Goal: Transaction & Acquisition: Purchase product/service

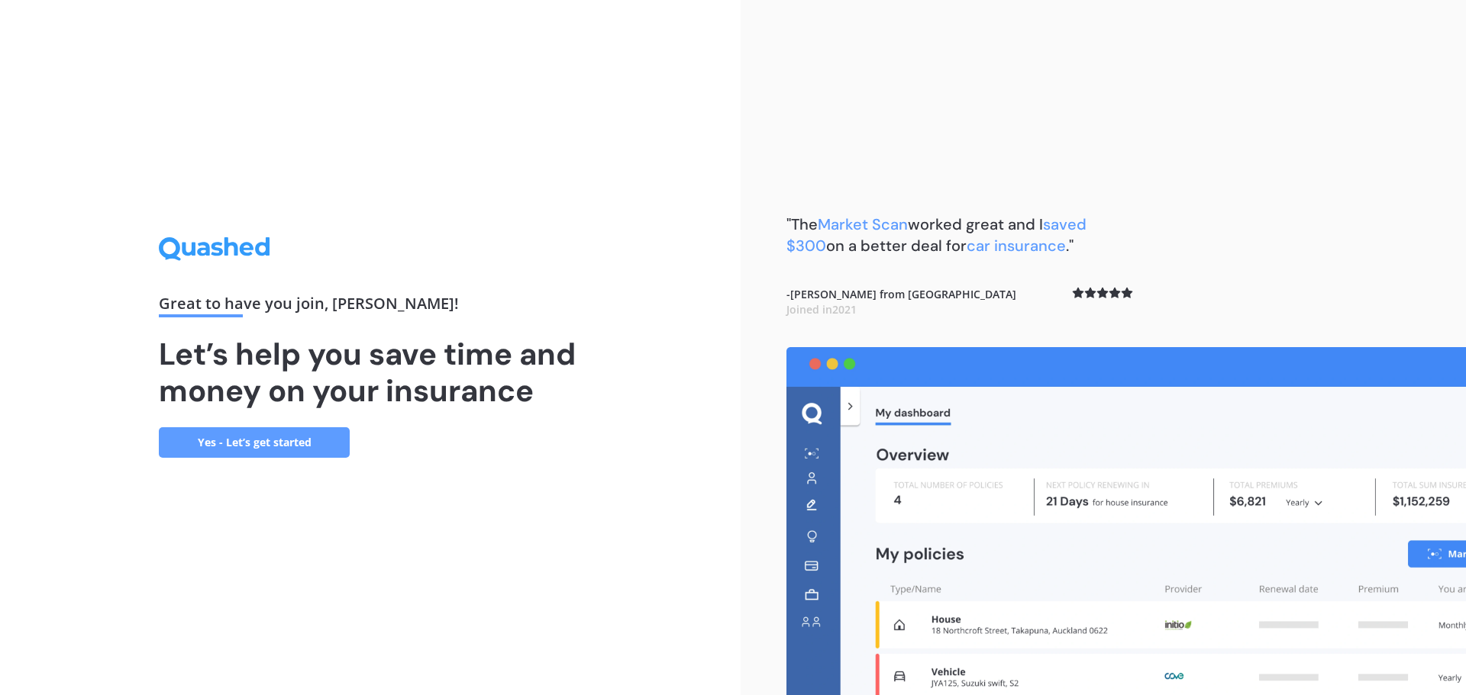
click at [279, 443] on link "Yes - Let’s get started" at bounding box center [254, 442] width 191 height 31
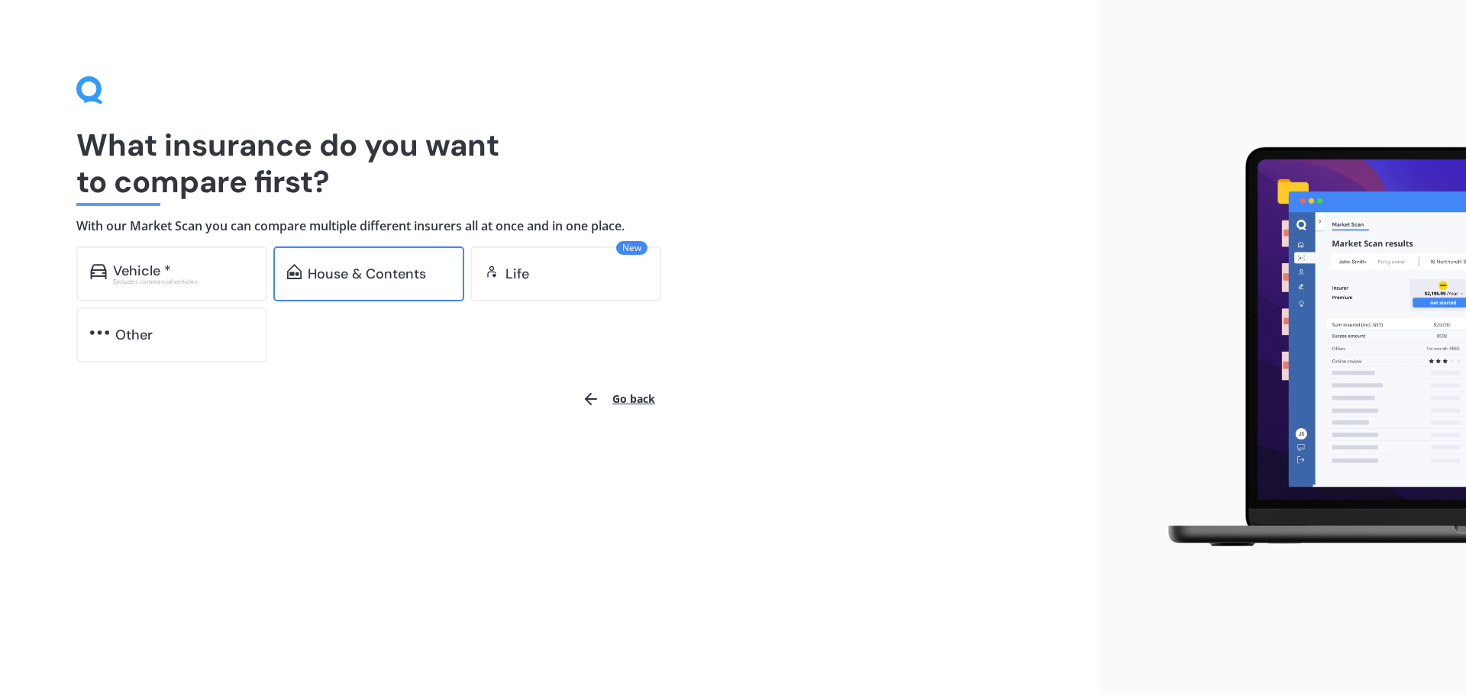
click at [372, 278] on div "House & Contents" at bounding box center [367, 273] width 118 height 15
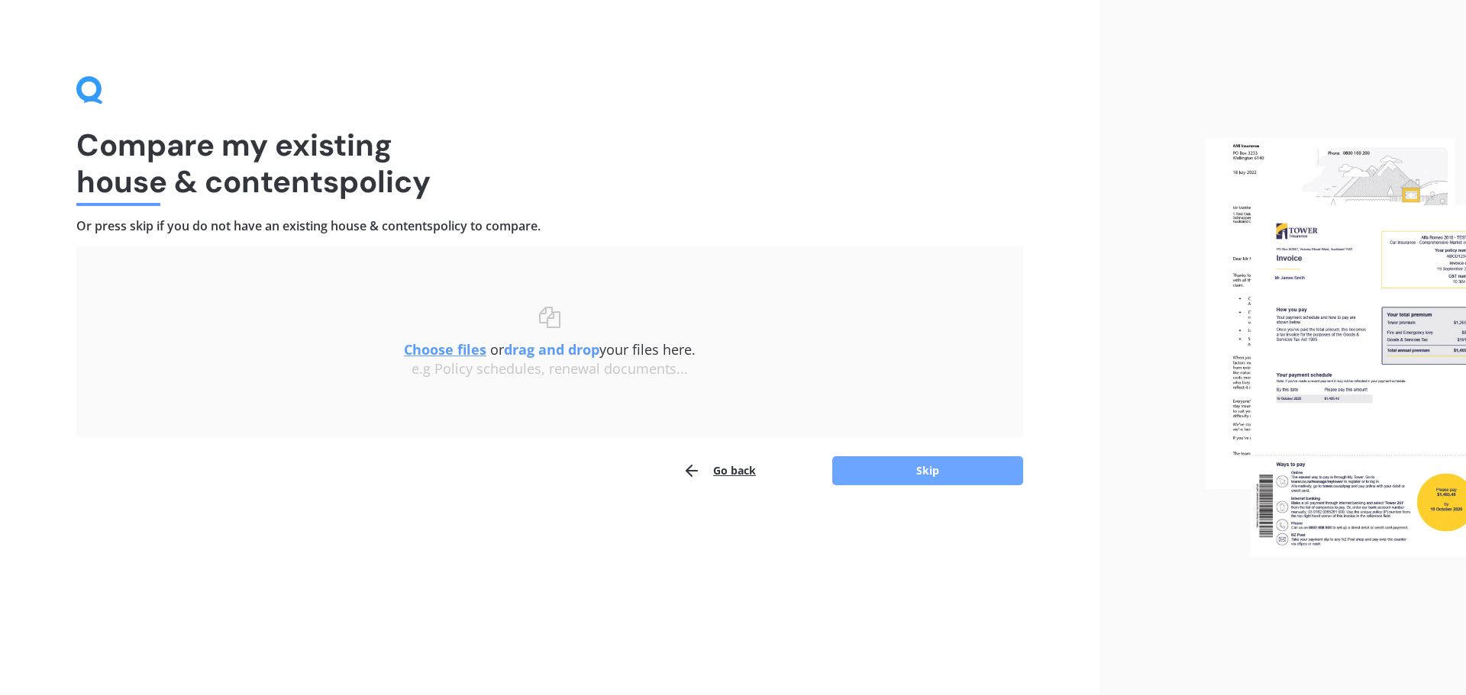
click at [910, 475] on button "Skip" at bounding box center [927, 470] width 191 height 29
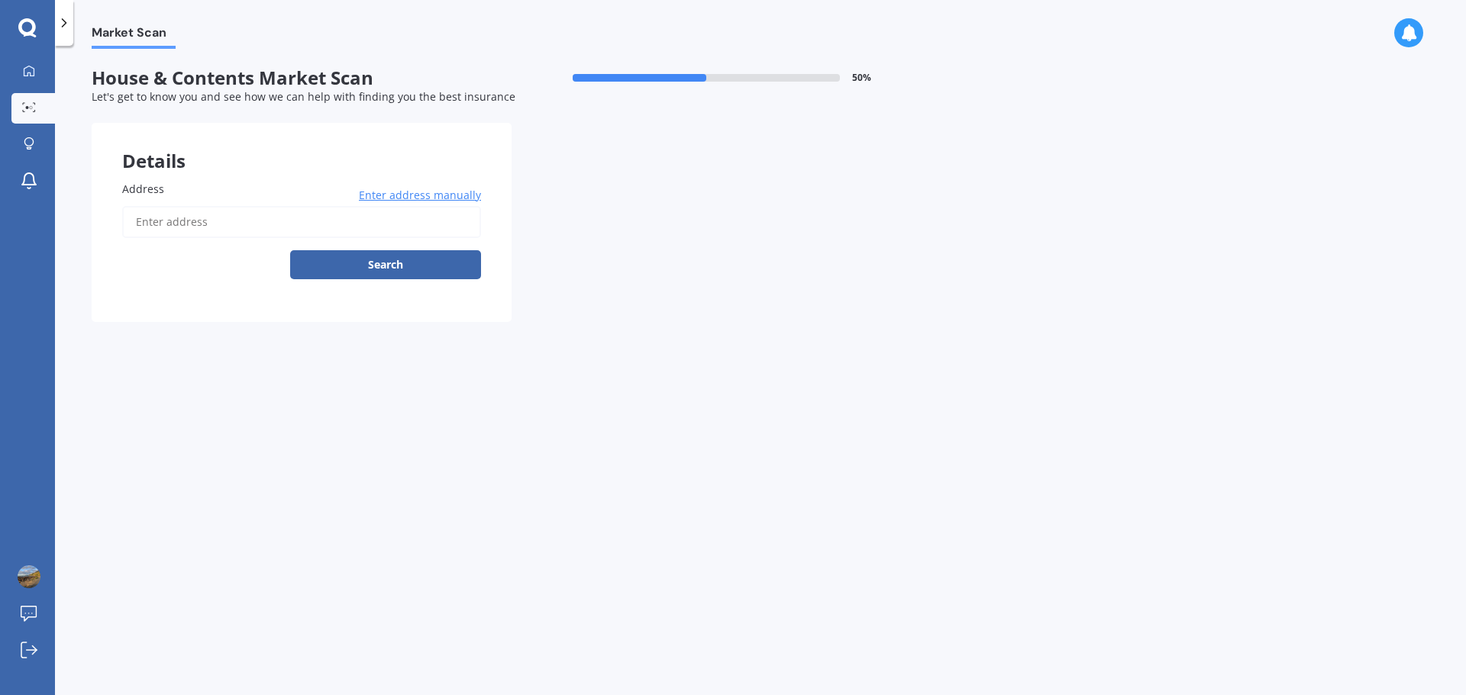
click at [126, 222] on input "Address" at bounding box center [301, 222] width 359 height 32
click at [161, 223] on input "Address" at bounding box center [301, 222] width 359 height 32
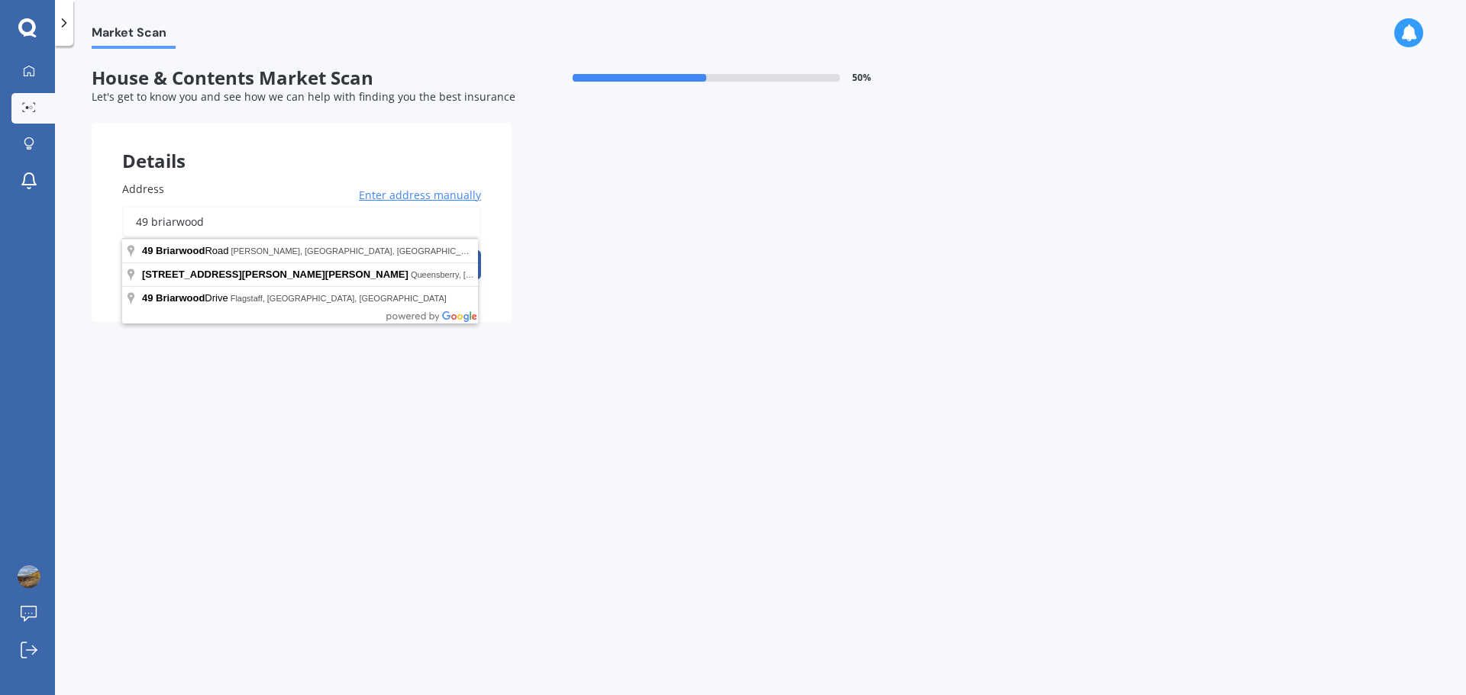
click at [208, 238] on body "My Dashboard Market Scan Explore insurance Notifications [PERSON_NAME] Submit f…" at bounding box center [733, 347] width 1466 height 695
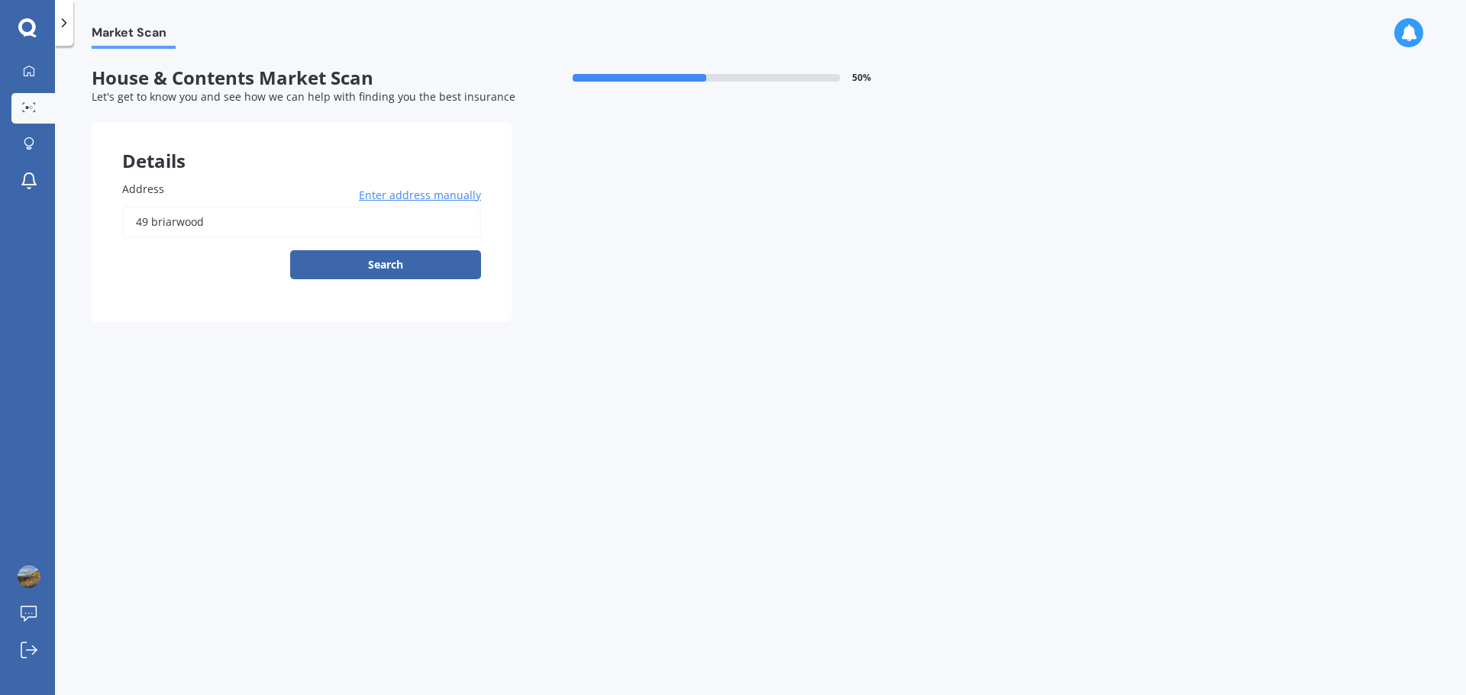
click at [213, 221] on input "49 briarwood" at bounding box center [301, 222] width 359 height 32
type input "[STREET_ADDRESS][PERSON_NAME]"
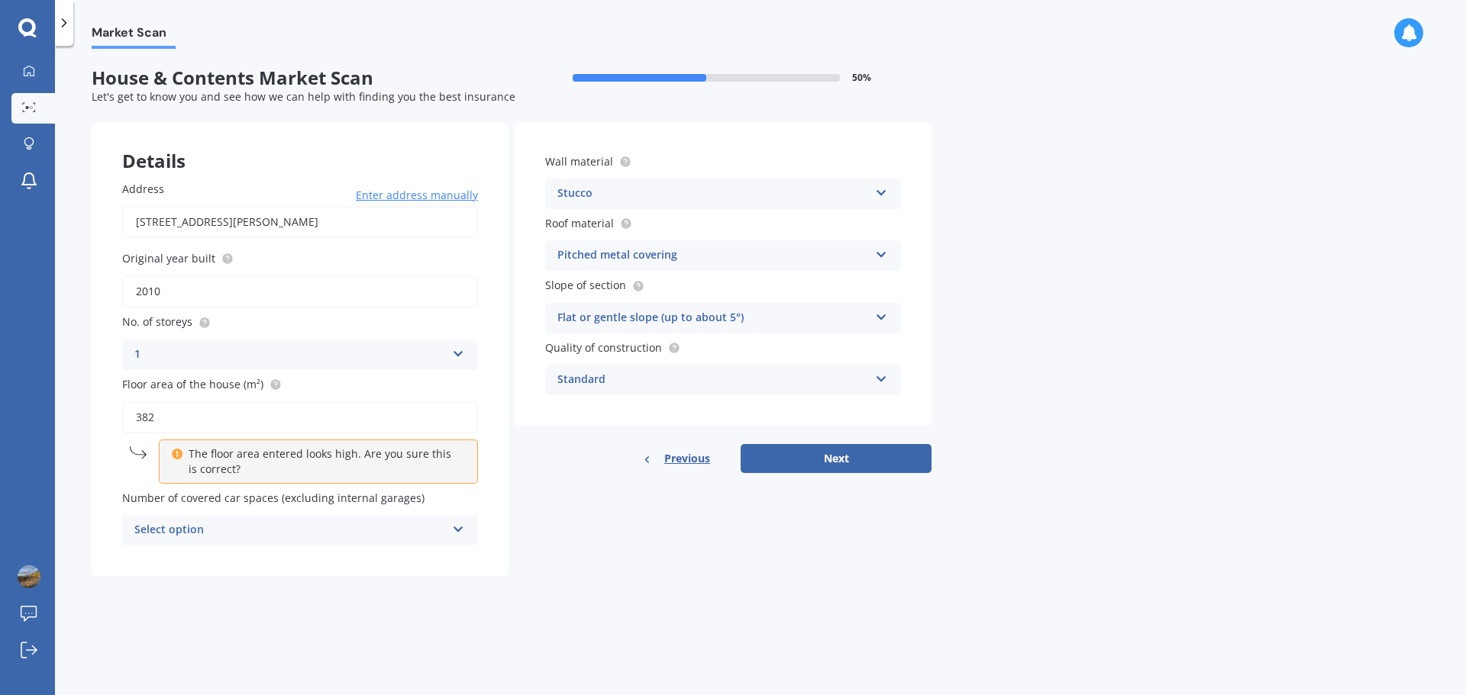
click at [453, 525] on icon at bounding box center [458, 526] width 13 height 11
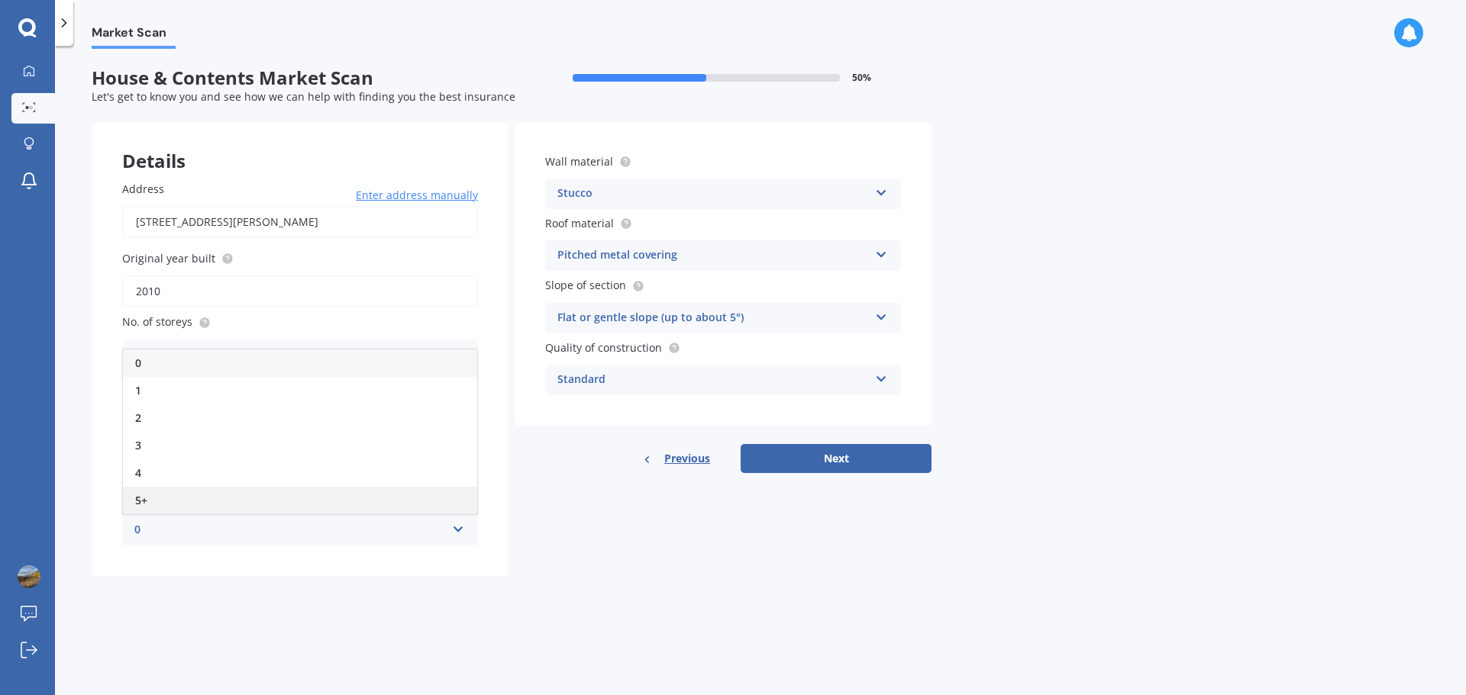
click at [218, 493] on div "5+" at bounding box center [300, 500] width 354 height 27
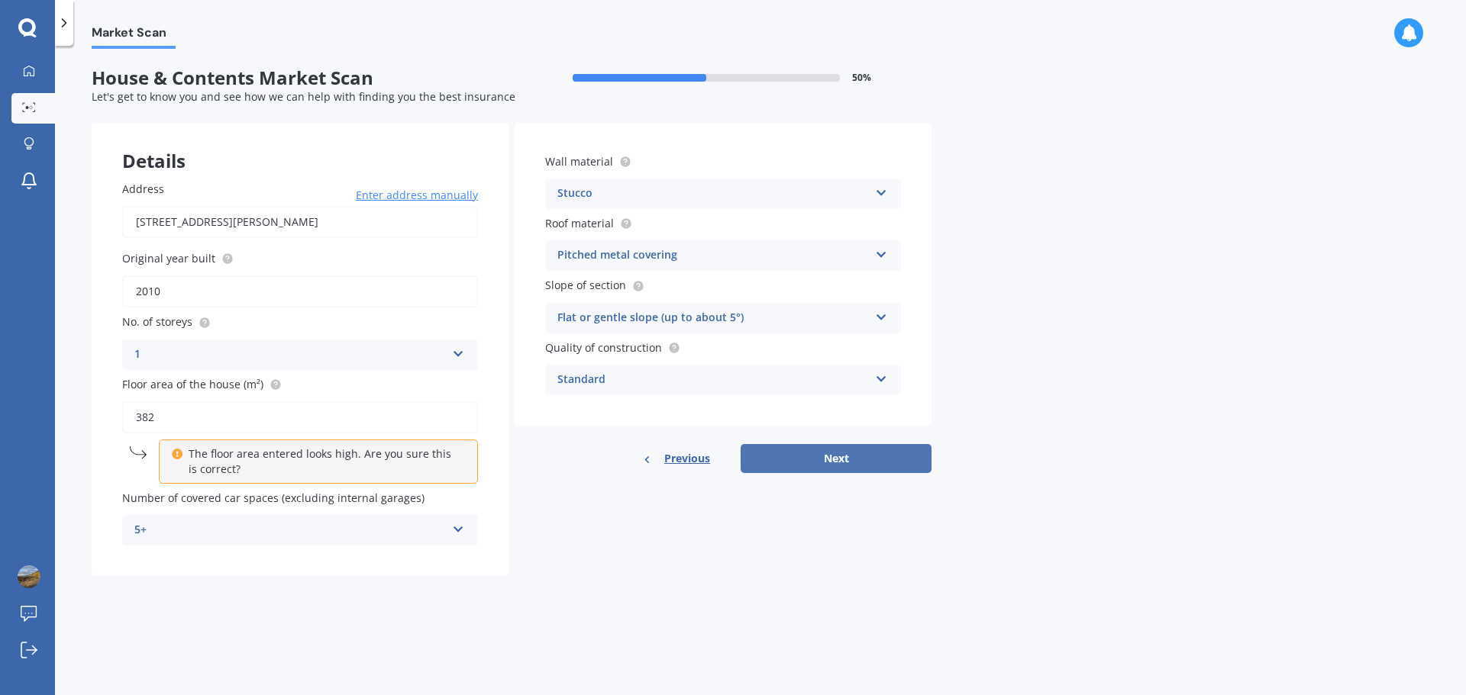
click at [811, 457] on button "Next" at bounding box center [835, 458] width 191 height 29
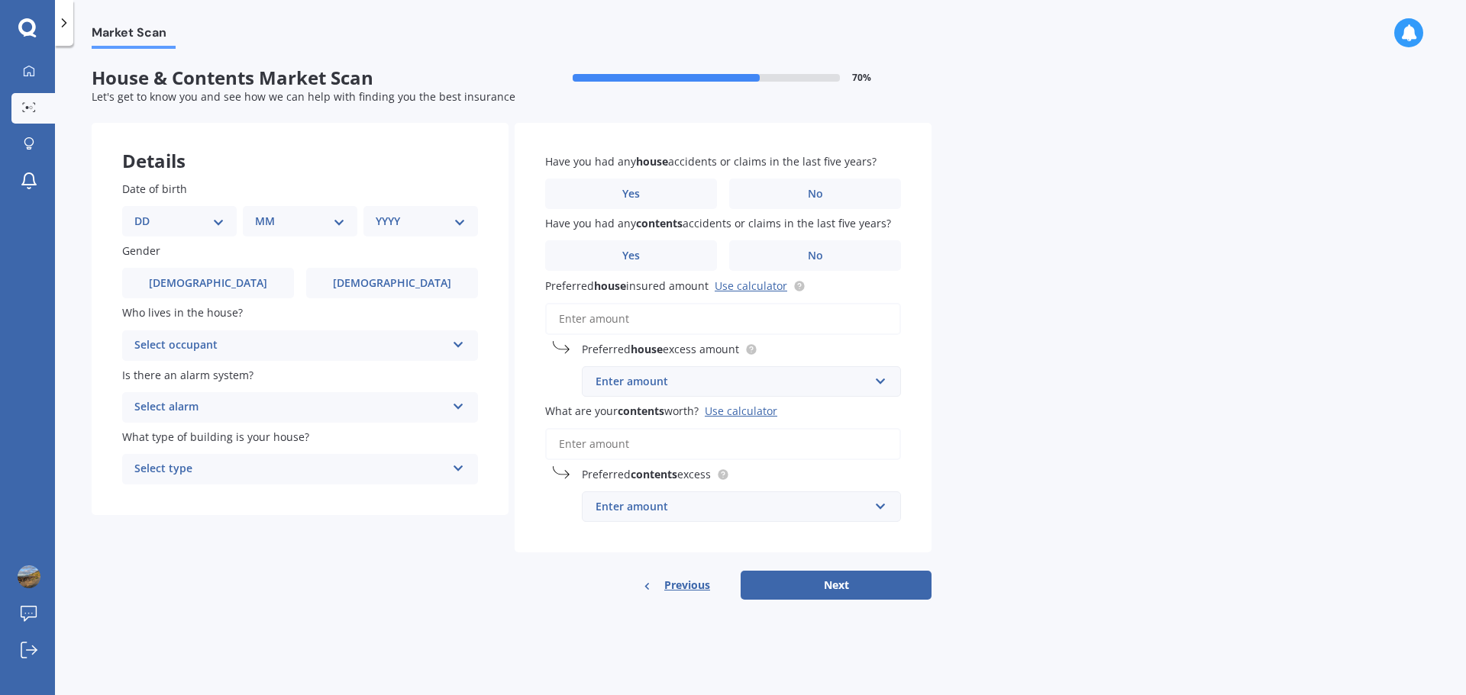
click at [219, 221] on select "DD 01 02 03 04 05 06 07 08 09 10 11 12 13 14 15 16 17 18 19 20 21 22 23 24 25 2…" at bounding box center [179, 221] width 90 height 17
select select "15"
click at [147, 213] on select "DD 01 02 03 04 05 06 07 08 09 10 11 12 13 14 15 16 17 18 19 20 21 22 23 24 25 2…" at bounding box center [179, 221] width 90 height 17
click at [340, 222] on select "MM 01 02 03 04 05 06 07 08 09 10 11 12" at bounding box center [303, 221] width 84 height 17
select select "10"
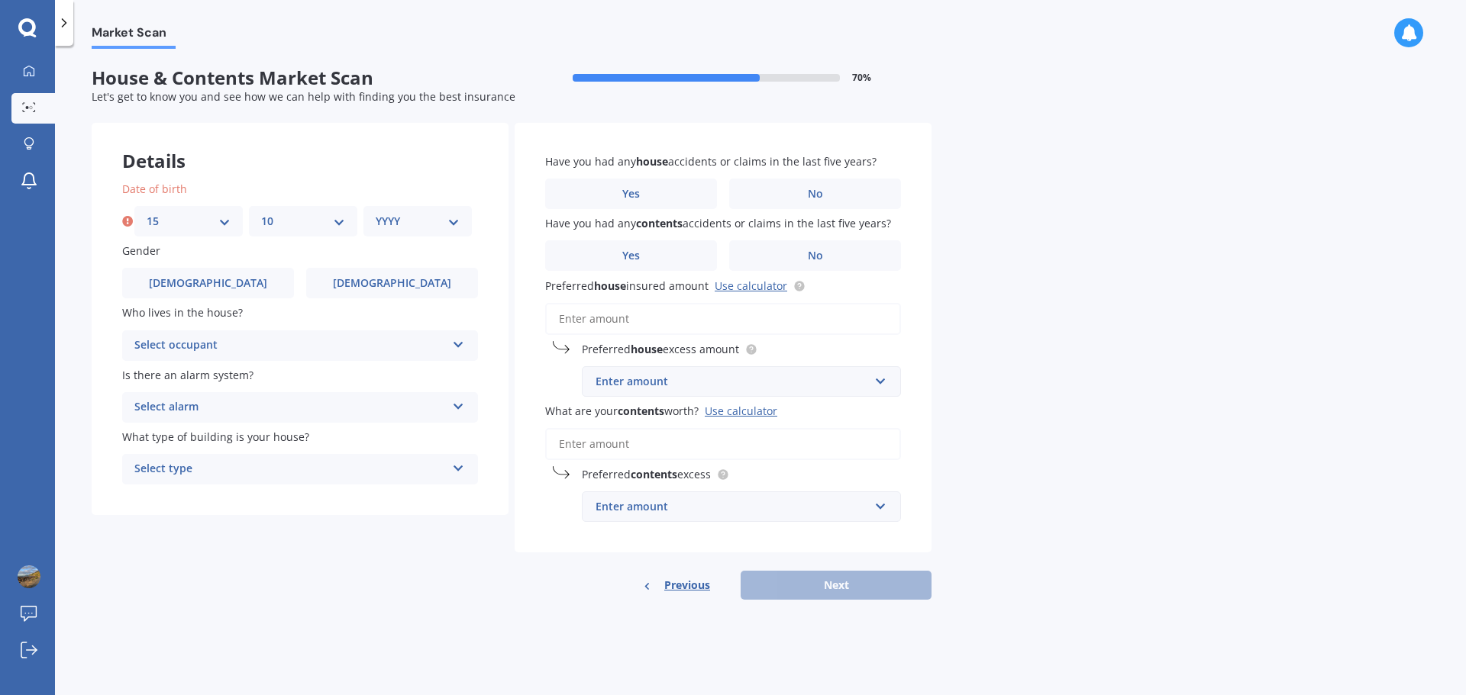
click at [261, 213] on select "MM 01 02 03 04 05 06 07 08 09 10 11 12" at bounding box center [303, 221] width 84 height 17
click at [450, 224] on select "YYYY 2009 2008 2007 2006 2005 2004 2003 2002 2001 2000 1999 1998 1997 1996 1995…" at bounding box center [418, 221] width 84 height 17
select select "1969"
click at [376, 213] on select "YYYY 2009 2008 2007 2006 2005 2004 2003 2002 2001 2000 1999 1998 1997 1996 1995…" at bounding box center [418, 221] width 84 height 17
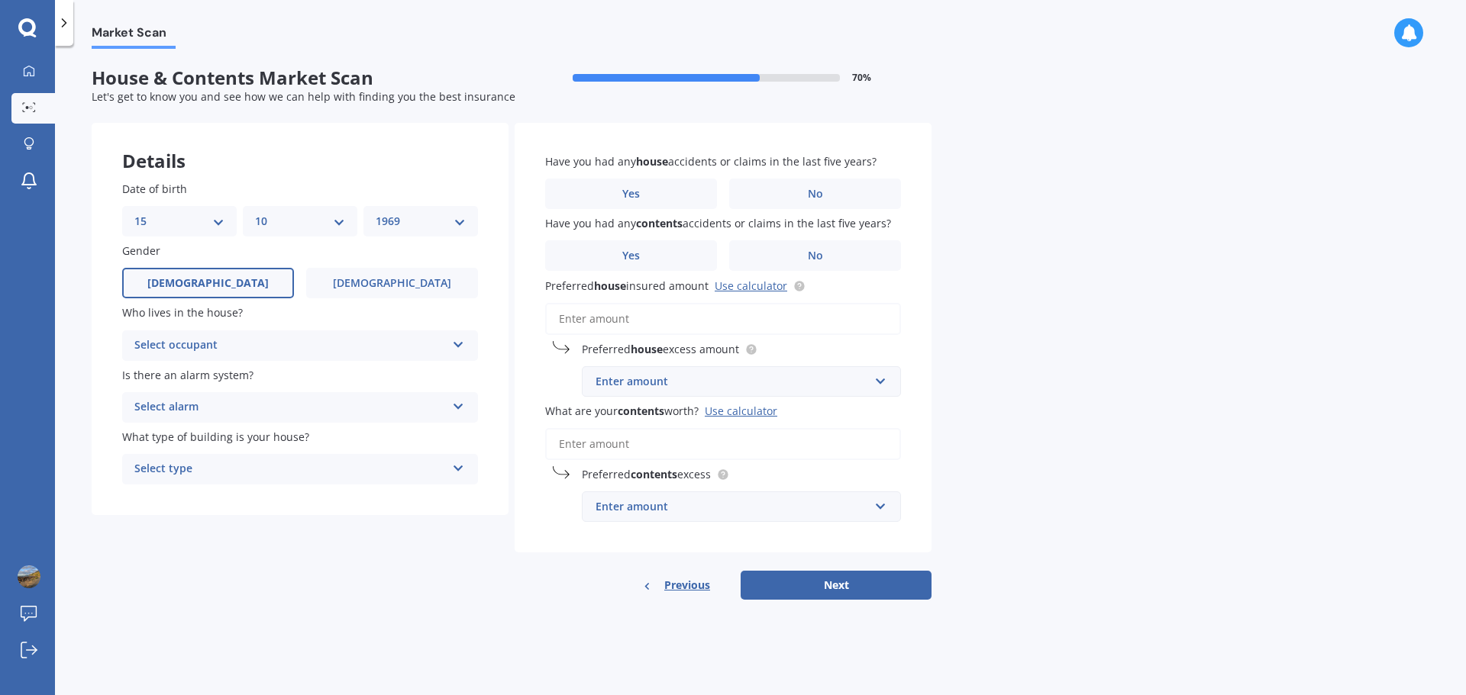
click at [251, 279] on label "[DEMOGRAPHIC_DATA]" at bounding box center [208, 283] width 172 height 31
click at [0, 0] on input "[DEMOGRAPHIC_DATA]" at bounding box center [0, 0] width 0 height 0
click at [263, 351] on div "Select occupant" at bounding box center [289, 346] width 311 height 18
click at [258, 347] on div "Owner" at bounding box center [289, 346] width 311 height 18
click at [262, 344] on div "Select occupant" at bounding box center [293, 345] width 304 height 17
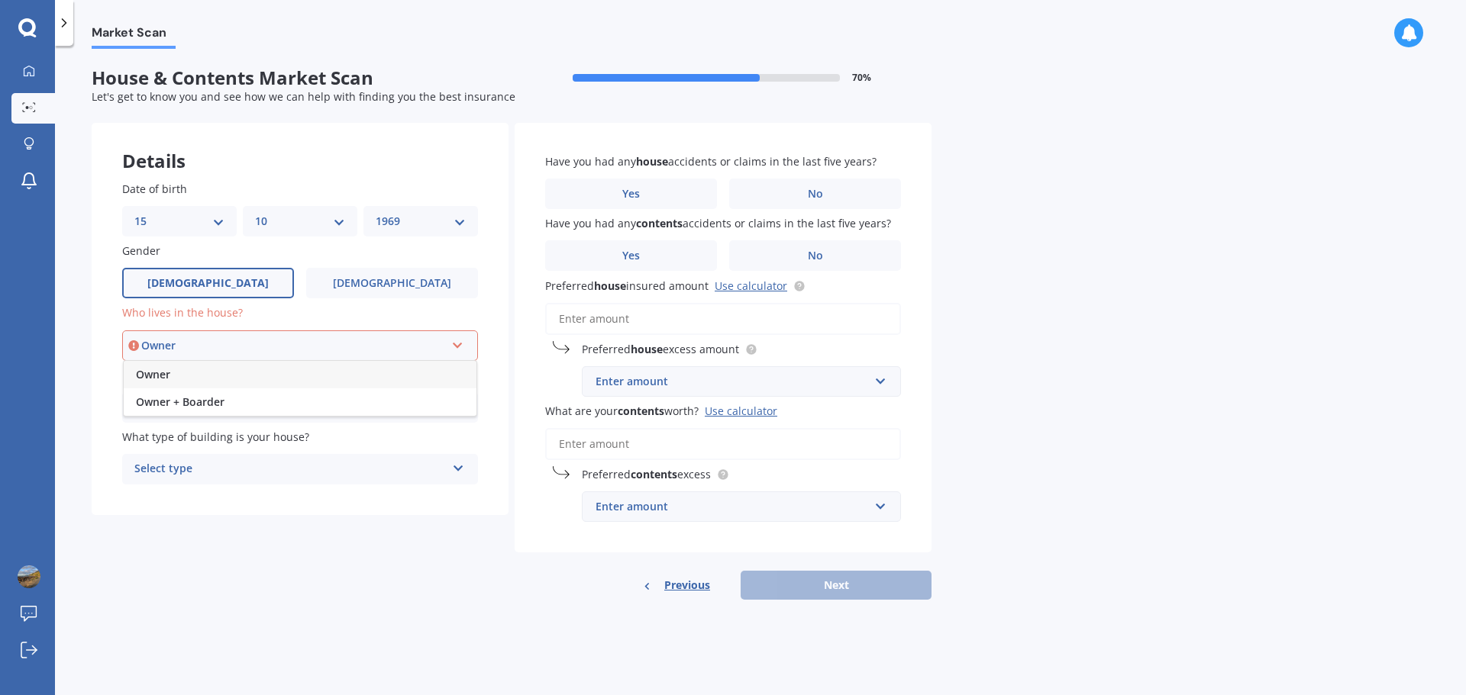
click at [198, 373] on div "Owner" at bounding box center [300, 374] width 353 height 27
click at [215, 405] on div "Select alarm" at bounding box center [289, 407] width 311 height 18
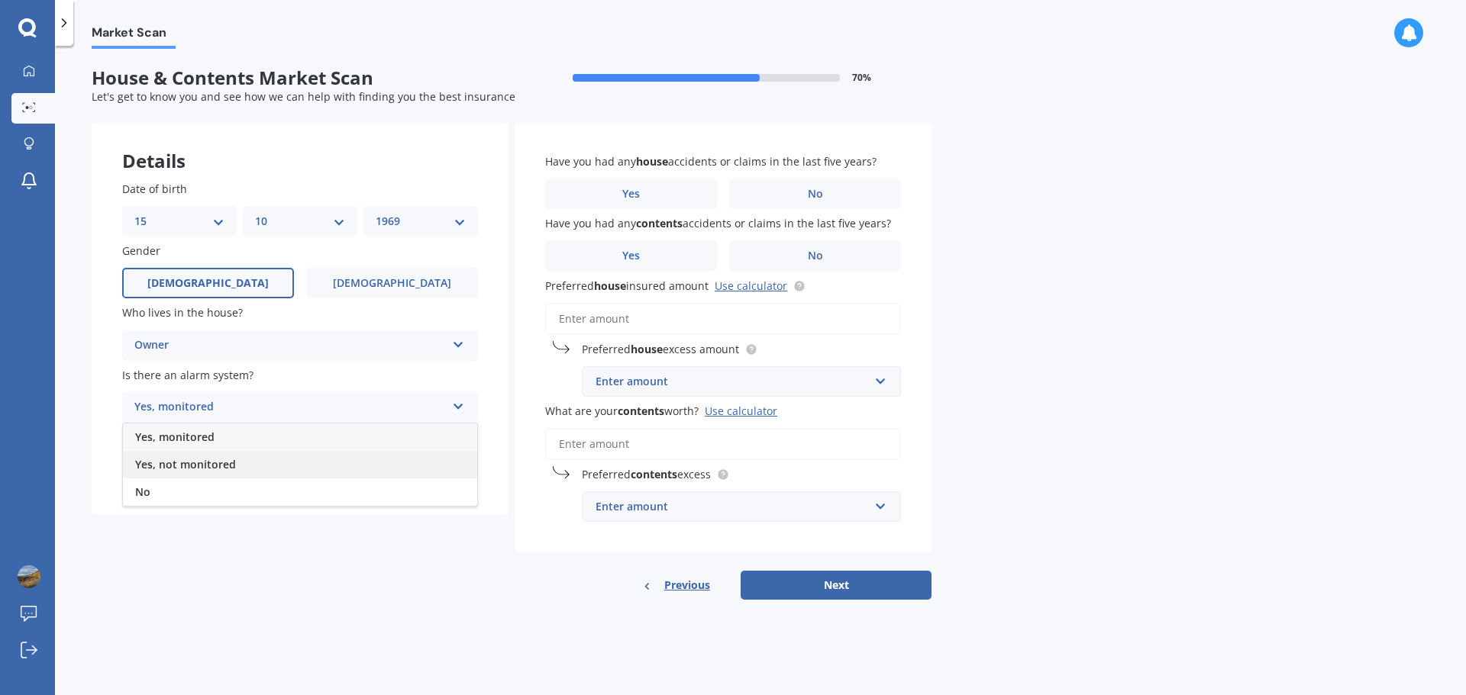
click at [197, 458] on span "Yes, not monitored" at bounding box center [185, 464] width 101 height 15
click at [214, 463] on div "Select type" at bounding box center [289, 469] width 311 height 18
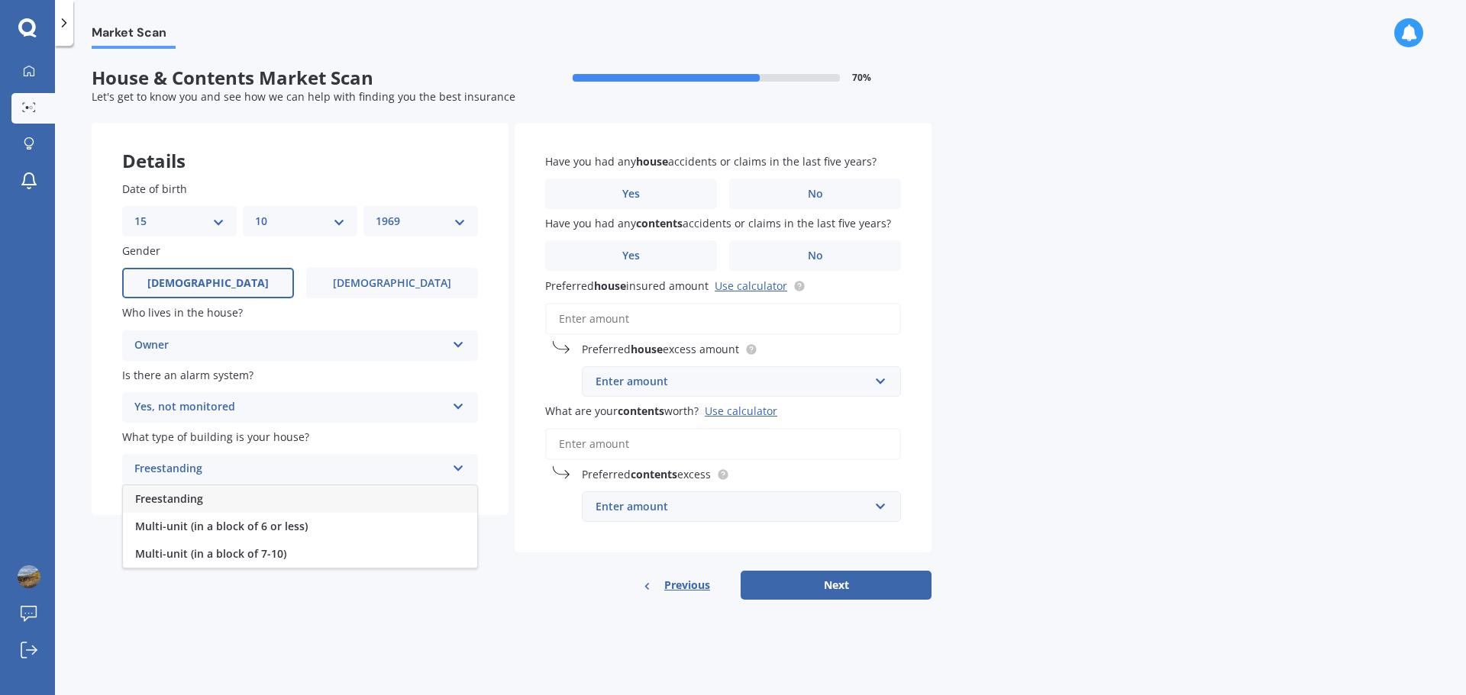
click at [199, 495] on span "Freestanding" at bounding box center [169, 499] width 68 height 15
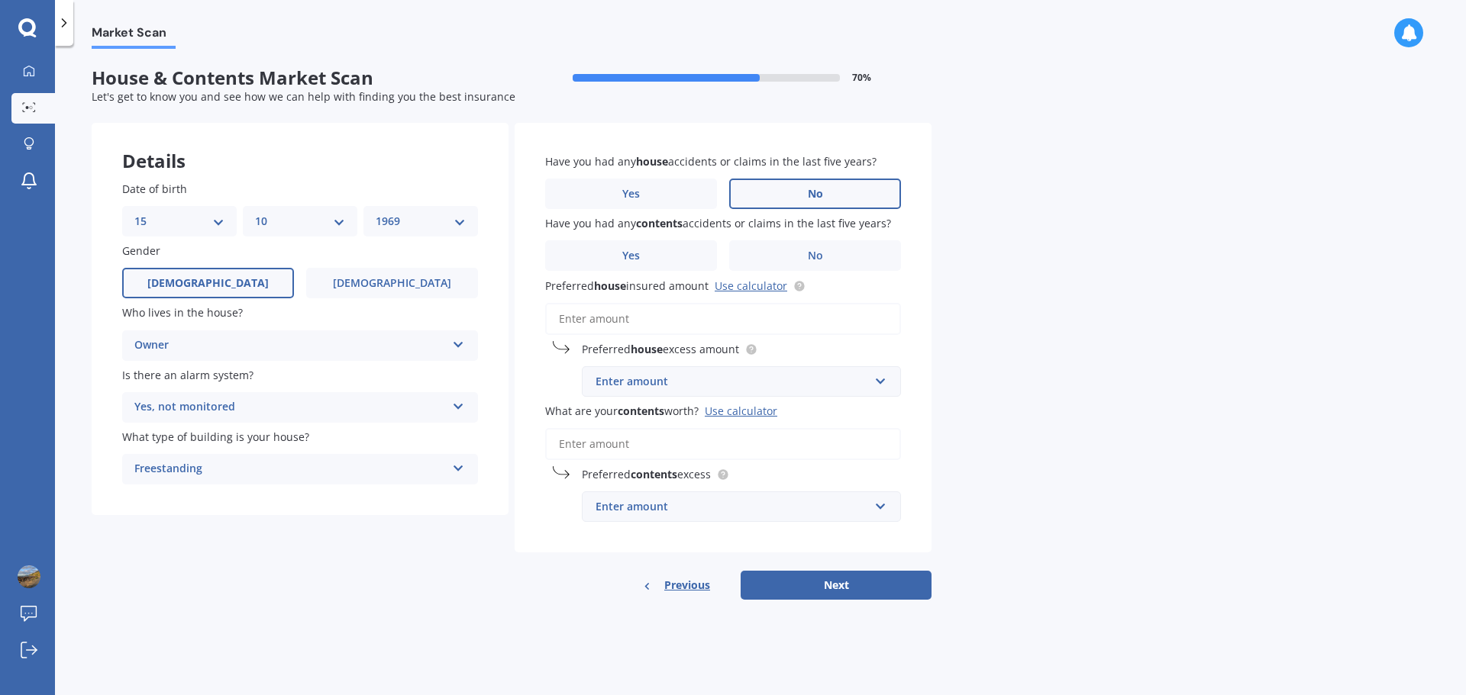
click at [795, 185] on label "No" at bounding box center [815, 194] width 172 height 31
click at [0, 0] on input "No" at bounding box center [0, 0] width 0 height 0
click at [796, 263] on label "No" at bounding box center [815, 255] width 172 height 31
click at [0, 0] on input "No" at bounding box center [0, 0] width 0 height 0
click at [589, 316] on input "Preferred house insured amount Use calculator" at bounding box center [723, 319] width 356 height 32
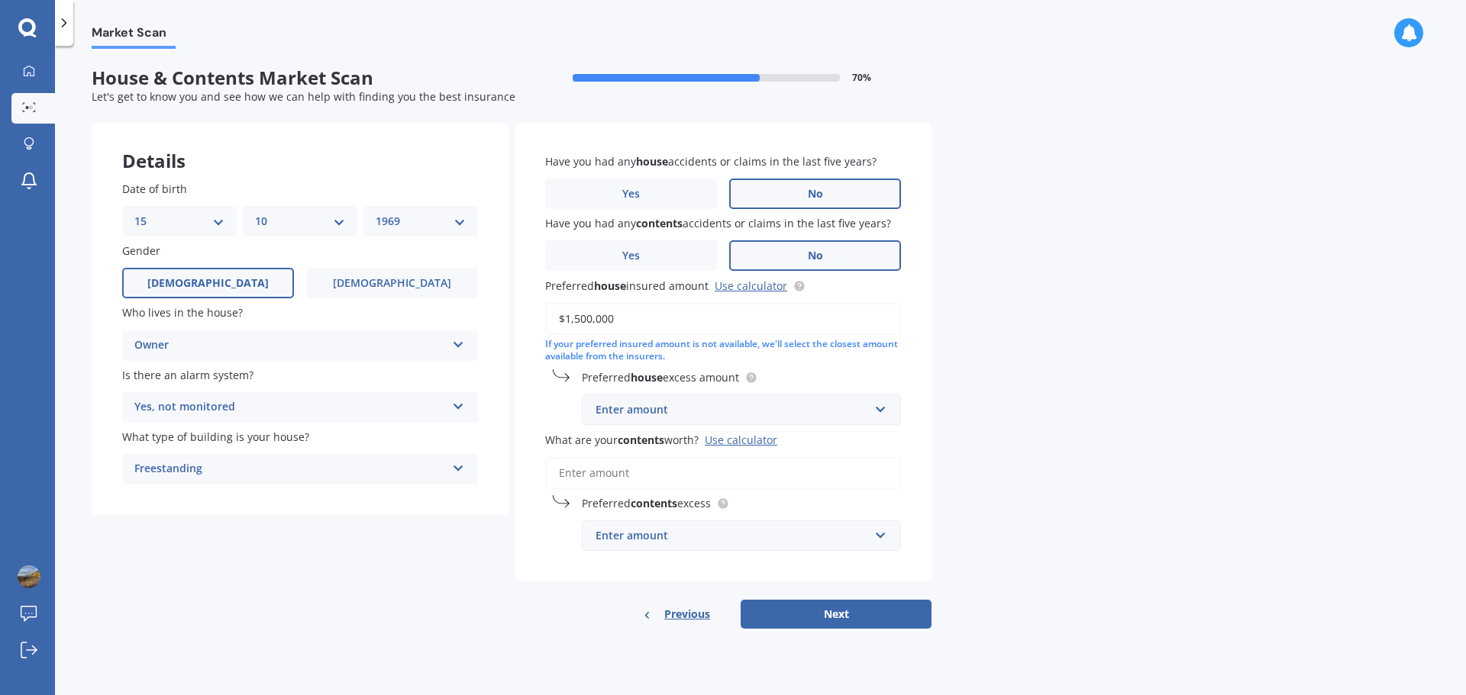
type input "$1,500,000"
click at [881, 413] on input "text" at bounding box center [735, 409] width 305 height 29
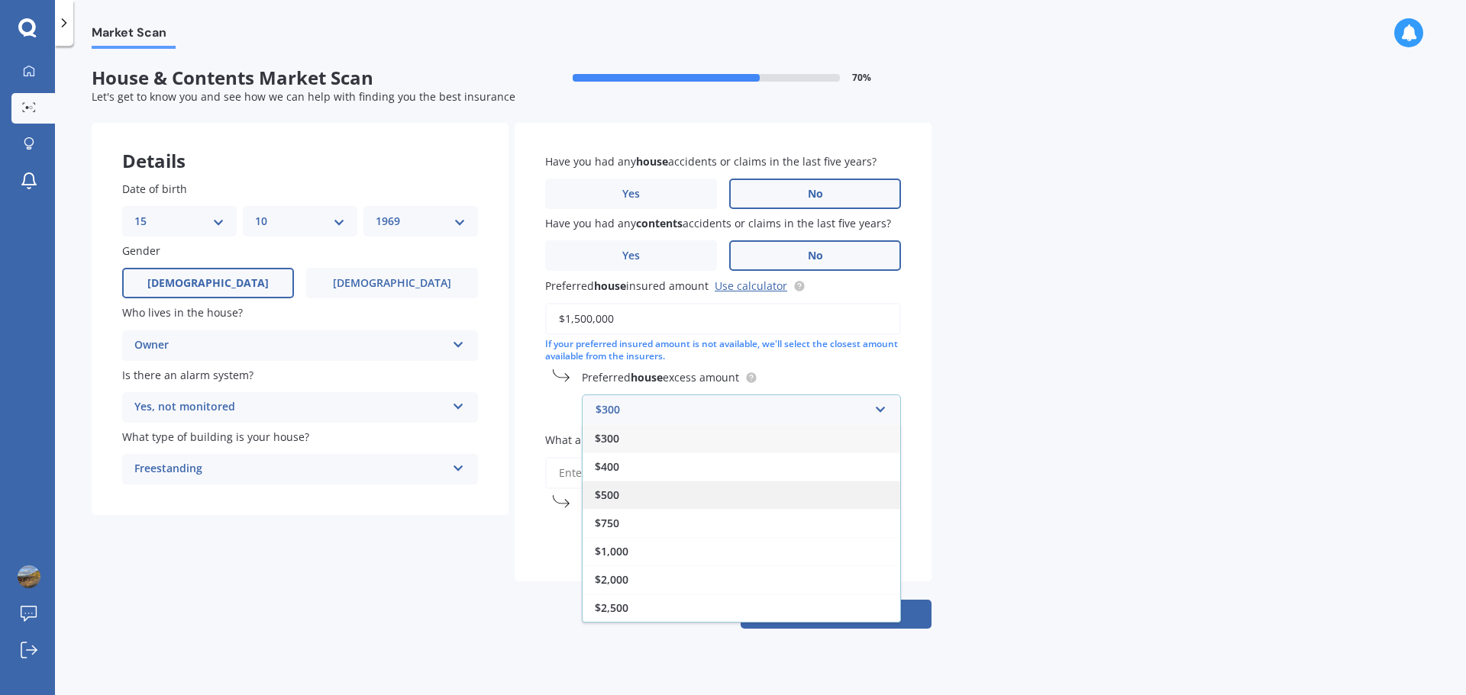
click at [635, 484] on div "$500" at bounding box center [741, 495] width 318 height 28
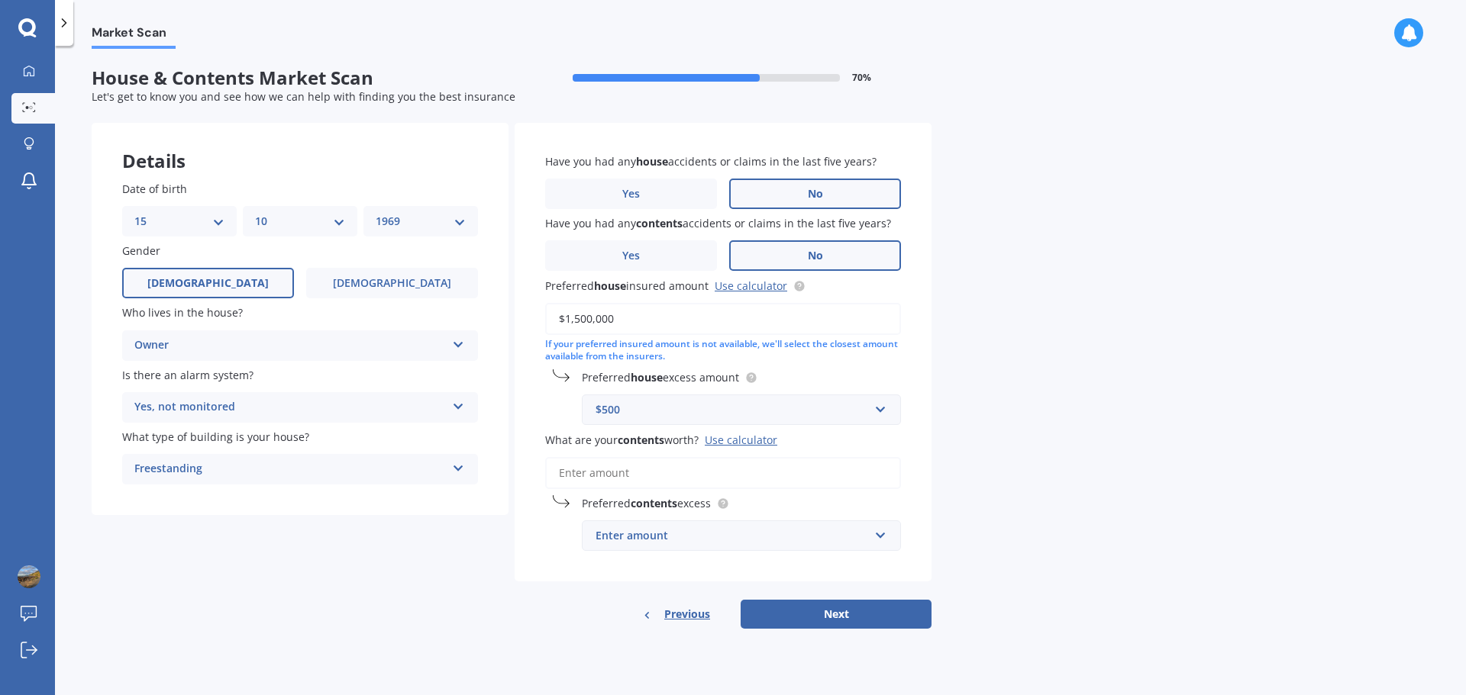
click at [623, 472] on input "What are your contents worth? Use calculator" at bounding box center [723, 473] width 356 height 32
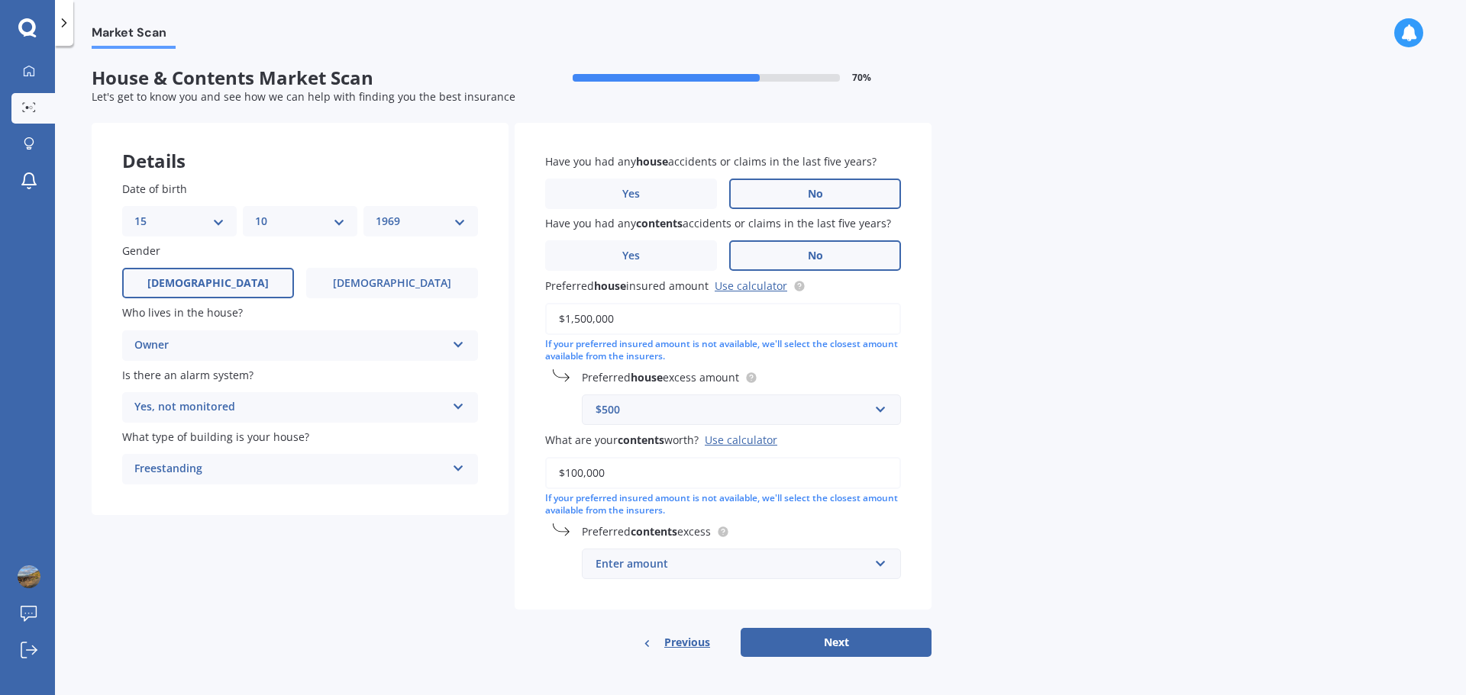
type input "$100,000"
click at [787, 549] on div "Enter amount $250 $300 $400 $500 $750 $1,000 $2,000" at bounding box center [741, 564] width 319 height 31
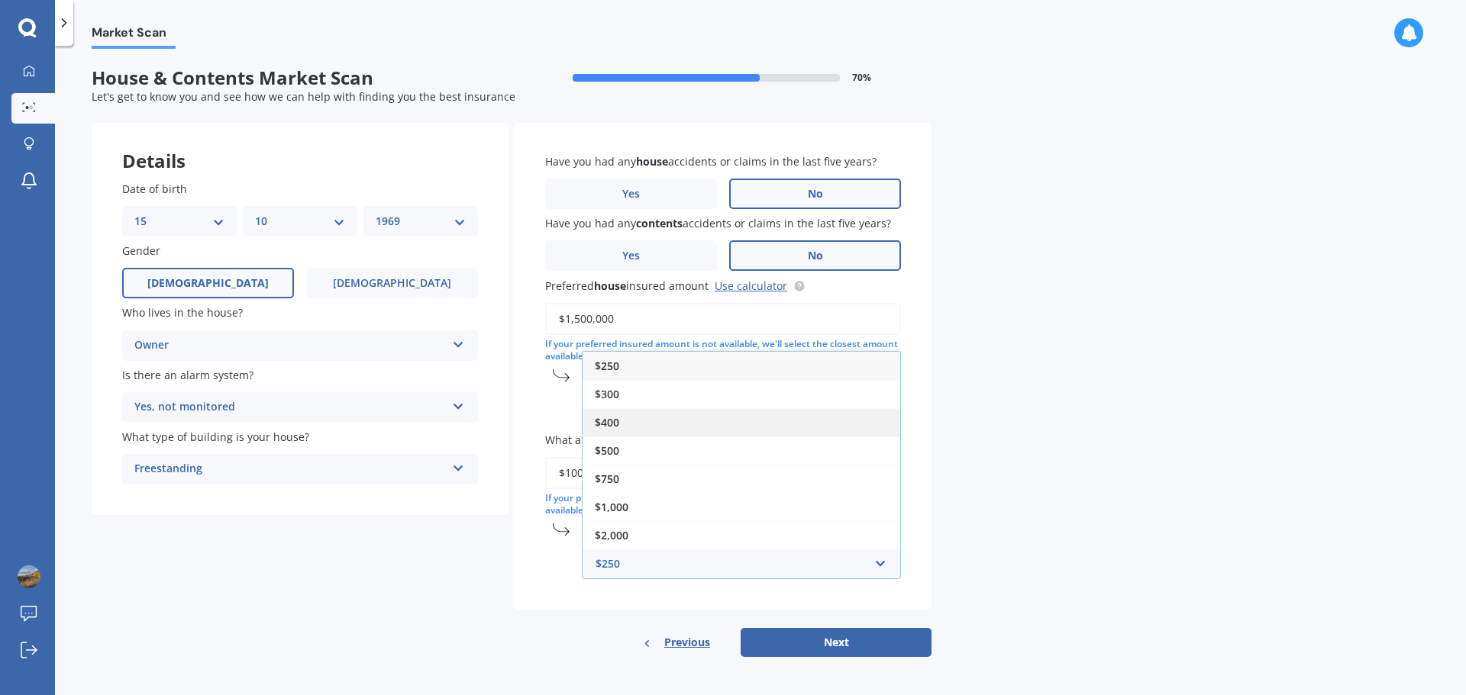
click at [637, 424] on div "$400" at bounding box center [741, 422] width 318 height 28
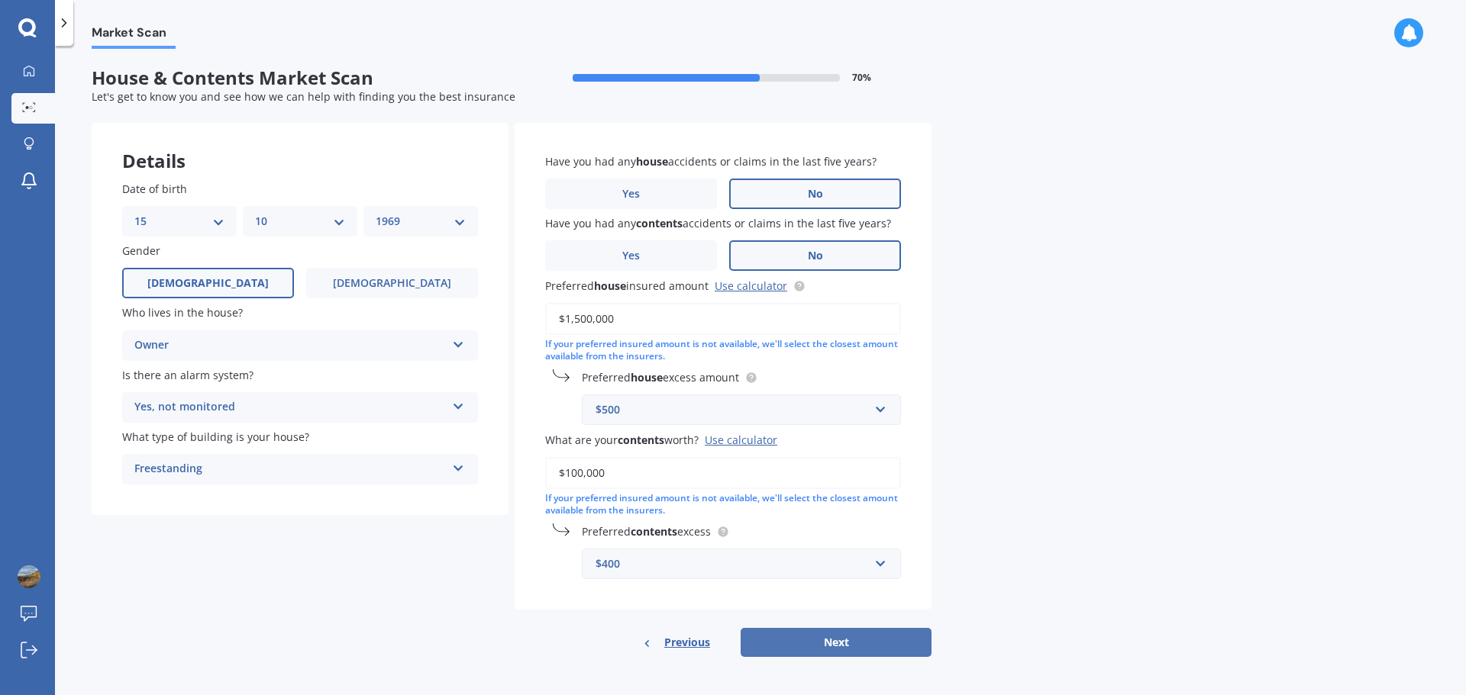
click at [829, 653] on button "Next" at bounding box center [835, 642] width 191 height 29
select select "15"
select select "10"
select select "1969"
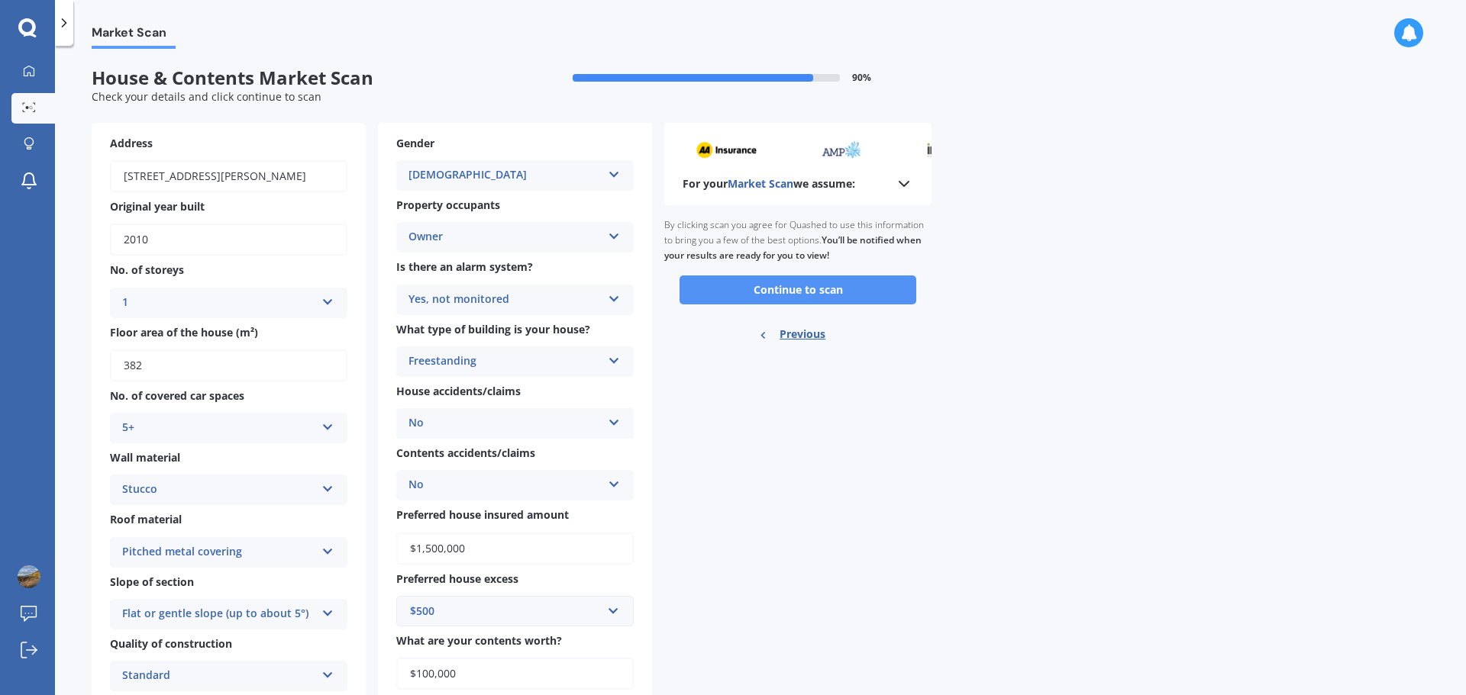
click at [802, 287] on button "Continue to scan" at bounding box center [797, 290] width 237 height 29
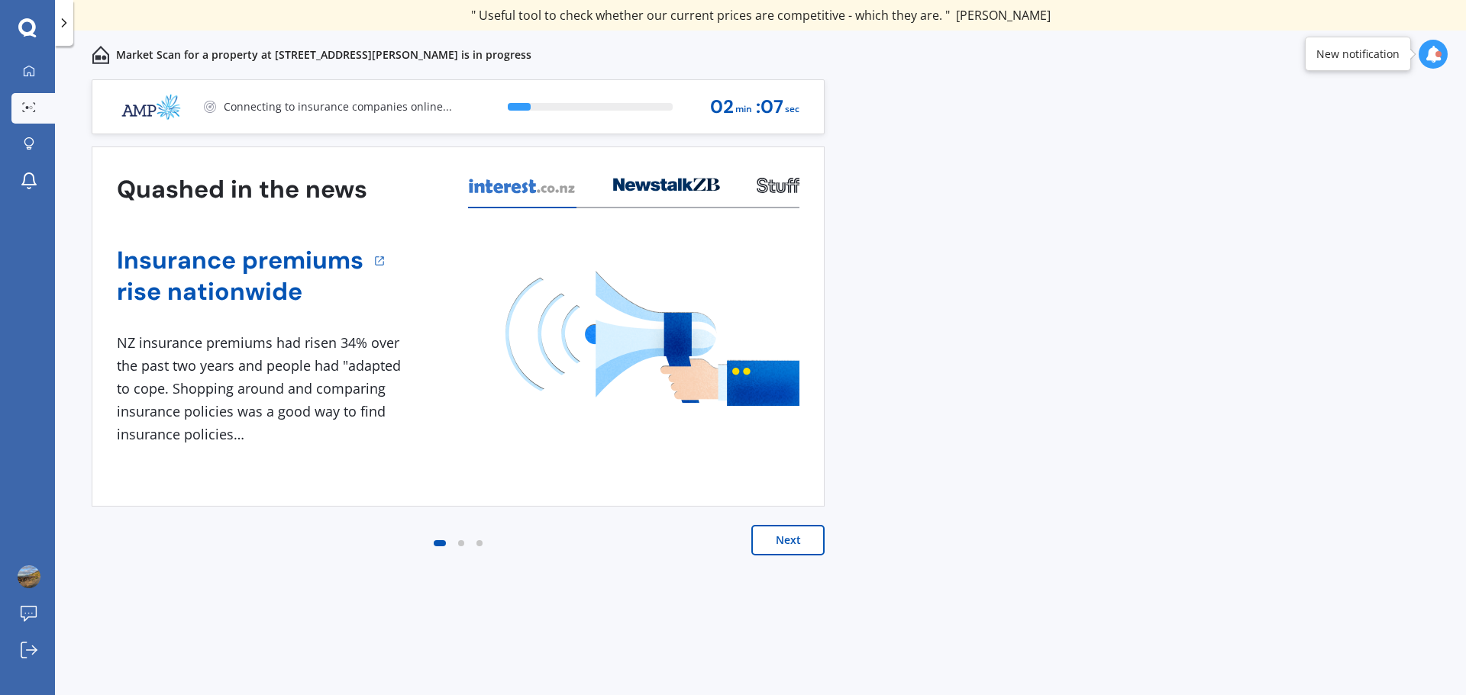
click at [461, 545] on div at bounding box center [461, 543] width 6 height 6
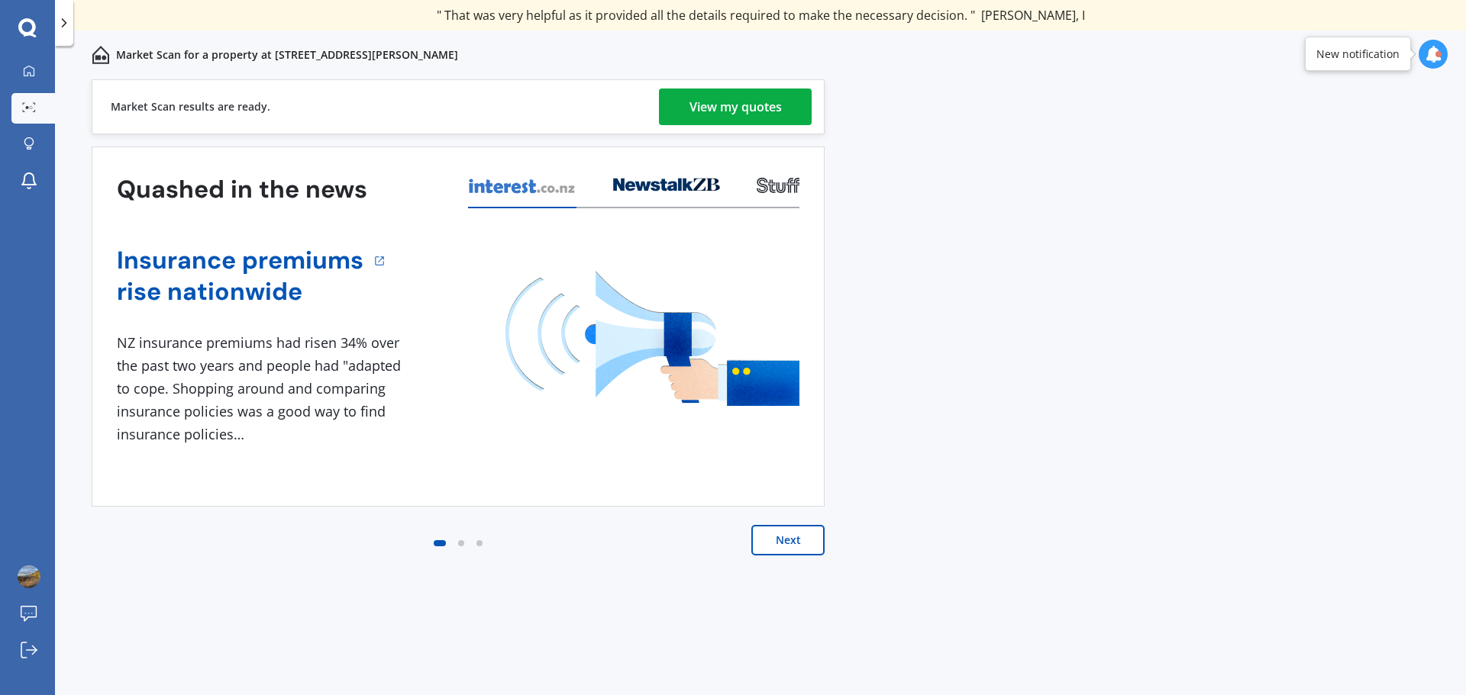
click at [734, 97] on div "View my quotes" at bounding box center [735, 107] width 92 height 37
